Goal: Information Seeking & Learning: Learn about a topic

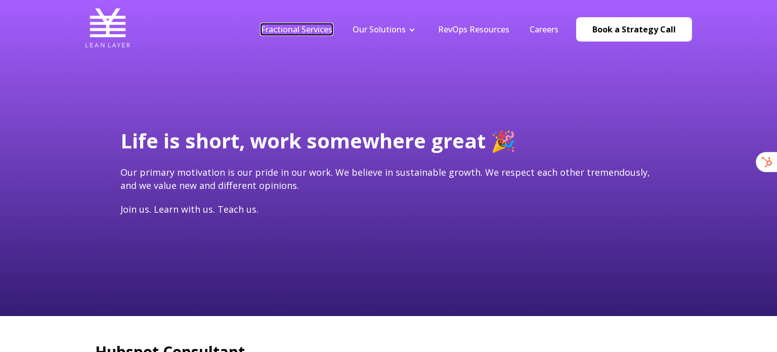
click at [310, 30] on link "Fractional Services" at bounding box center [296, 29] width 71 height 11
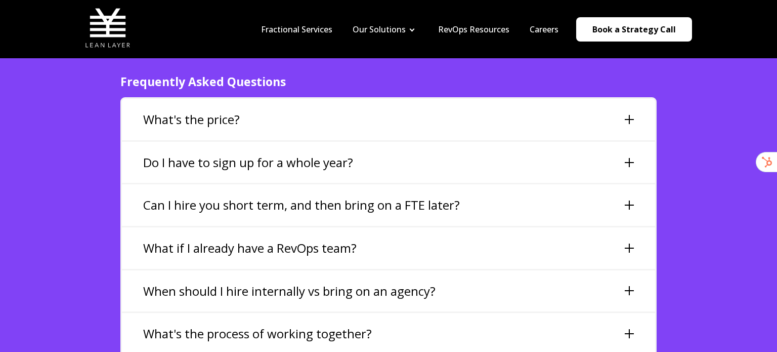
scroll to position [2287, 0]
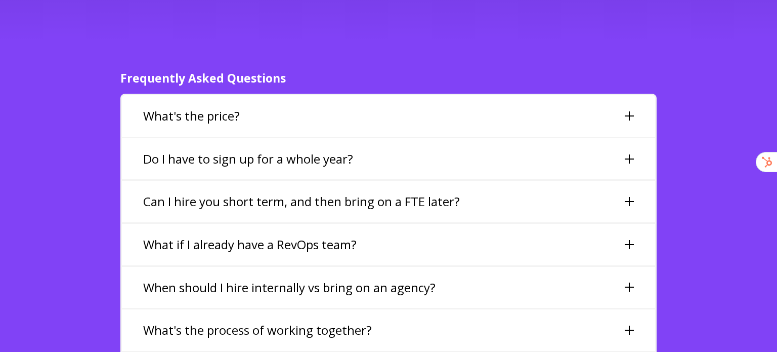
click at [366, 95] on div "What's the price?" at bounding box center [388, 115] width 533 height 41
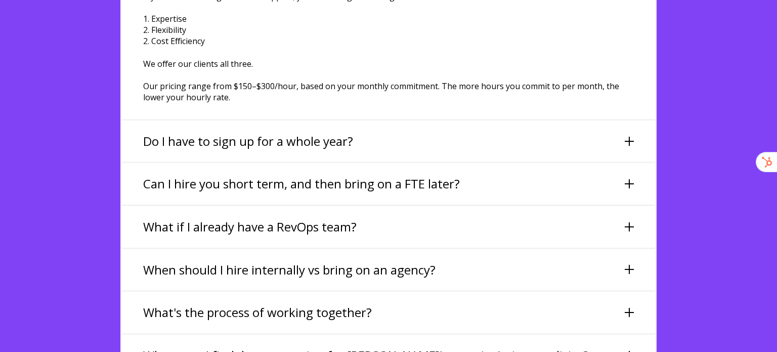
scroll to position [2434, 0]
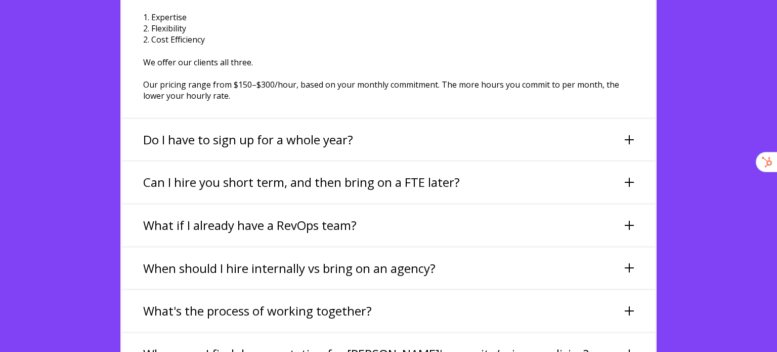
click at [346, 131] on h3 "Do I have to sign up for a whole year?" at bounding box center [248, 139] width 210 height 17
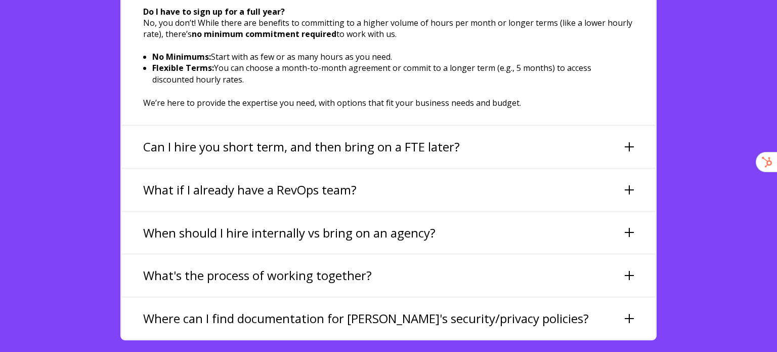
scroll to position [2460, 0]
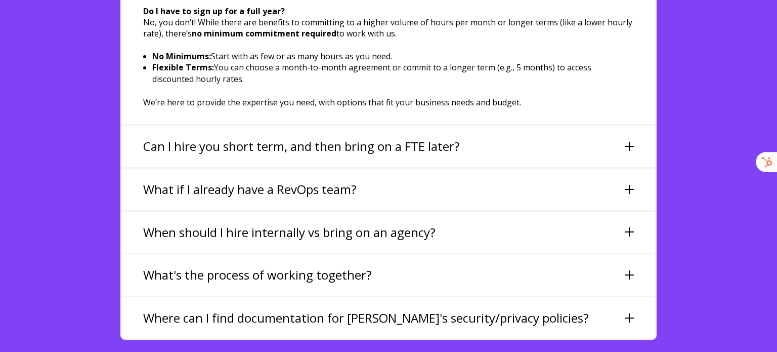
click at [336, 138] on h3 "Can I hire you short term, and then bring on a FTE later?" at bounding box center [301, 146] width 317 height 17
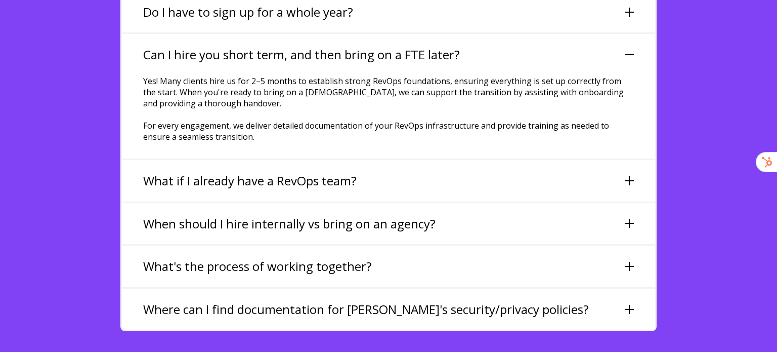
scroll to position [2435, 0]
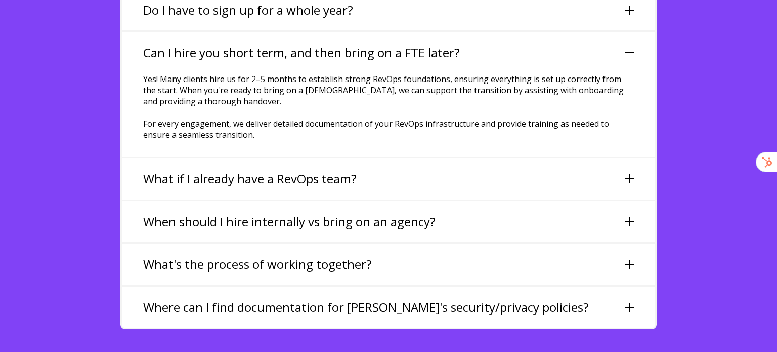
click at [327, 170] on h3 "What if I already have a RevOps team?" at bounding box center [249, 178] width 213 height 17
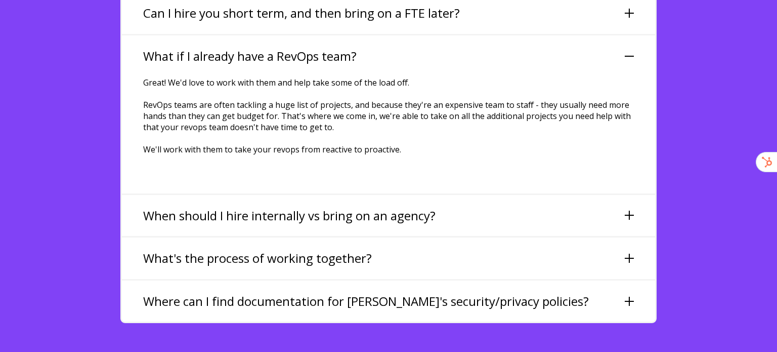
scroll to position [2476, 0]
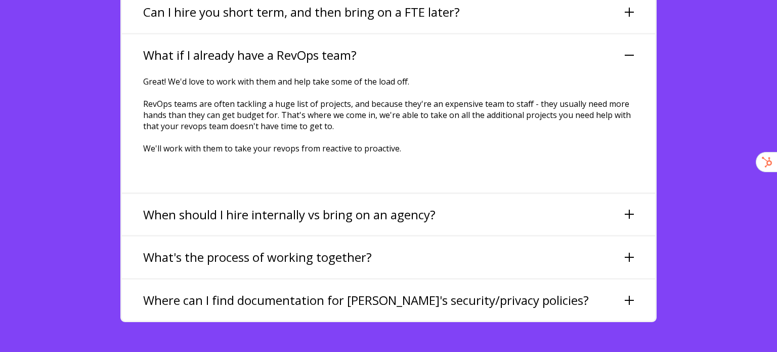
click at [324, 206] on h3 "When should I hire internally vs bring on an agency?" at bounding box center [289, 214] width 292 height 17
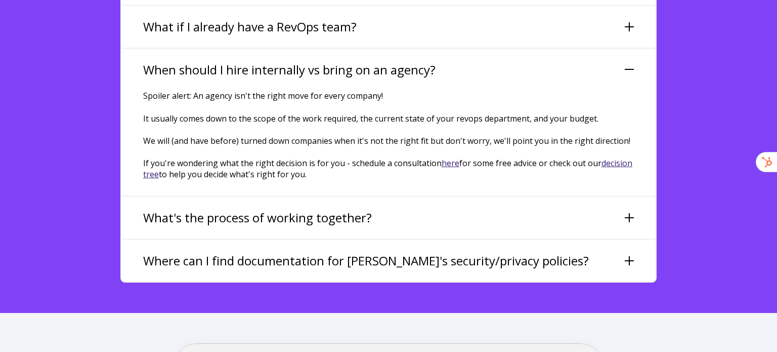
scroll to position [2508, 0]
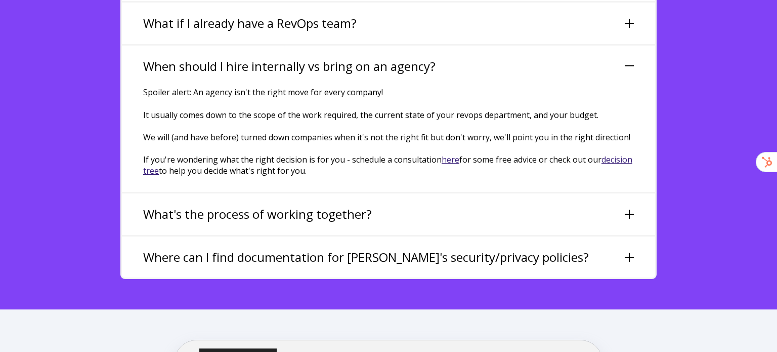
click at [316, 205] on h3 "What's the process of working together?" at bounding box center [257, 213] width 229 height 17
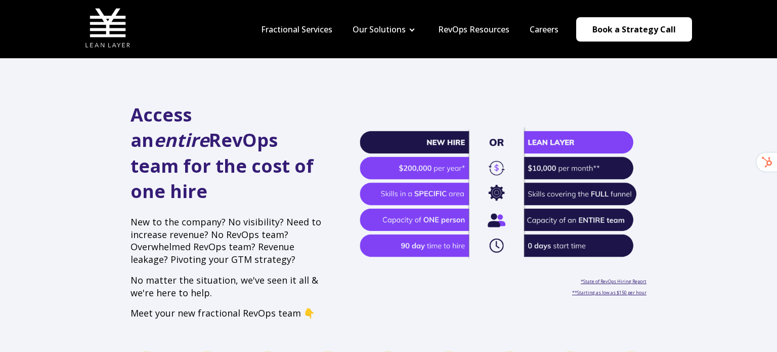
scroll to position [0, 0]
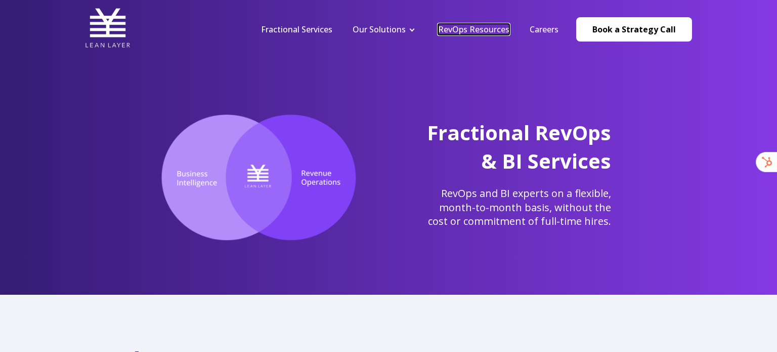
click at [466, 28] on link "RevOps Resources" at bounding box center [473, 29] width 71 height 11
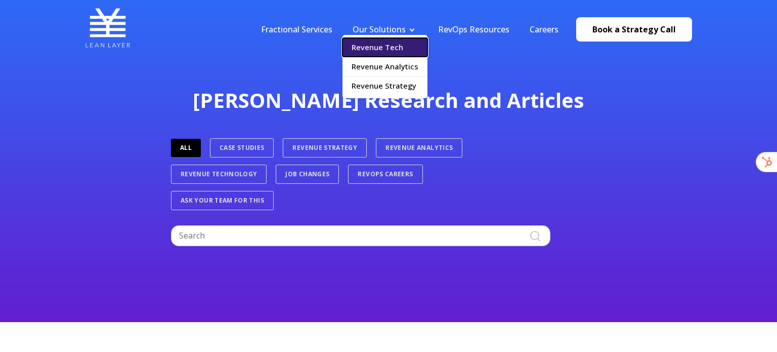
click at [382, 49] on link "Revenue Tech" at bounding box center [384, 47] width 85 height 19
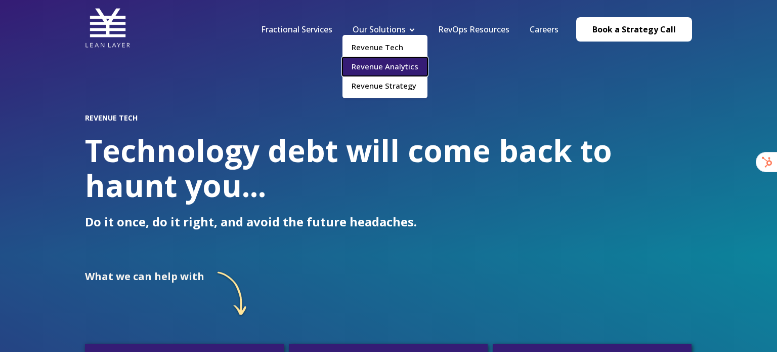
click at [374, 68] on link "Revenue Analytics" at bounding box center [384, 66] width 85 height 19
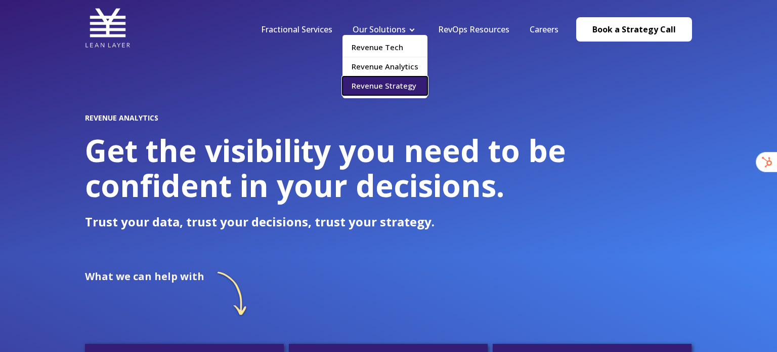
click at [378, 91] on link "Revenue Strategy" at bounding box center [384, 85] width 85 height 19
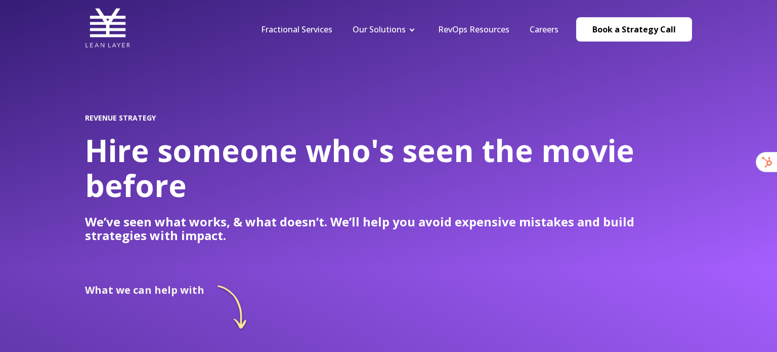
click at [478, 35] on nav "Fractional Services Our Solutions Revenue Tech Revenue Analytics Revenue Strate…" at bounding box center [471, 29] width 441 height 48
